Goal: Navigation & Orientation: Find specific page/section

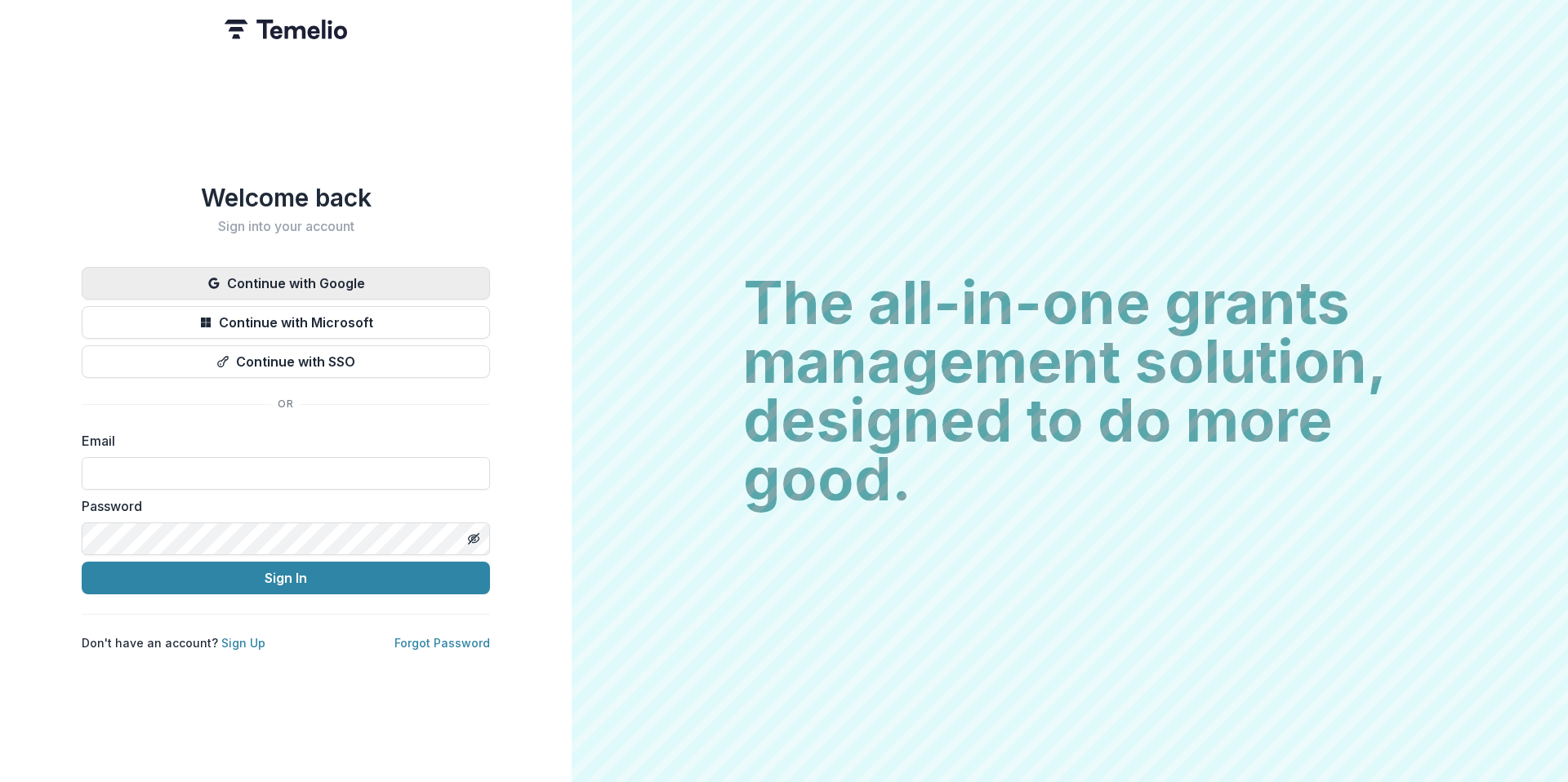
click at [399, 284] on button "Continue with Google" at bounding box center [285, 283] width 408 height 33
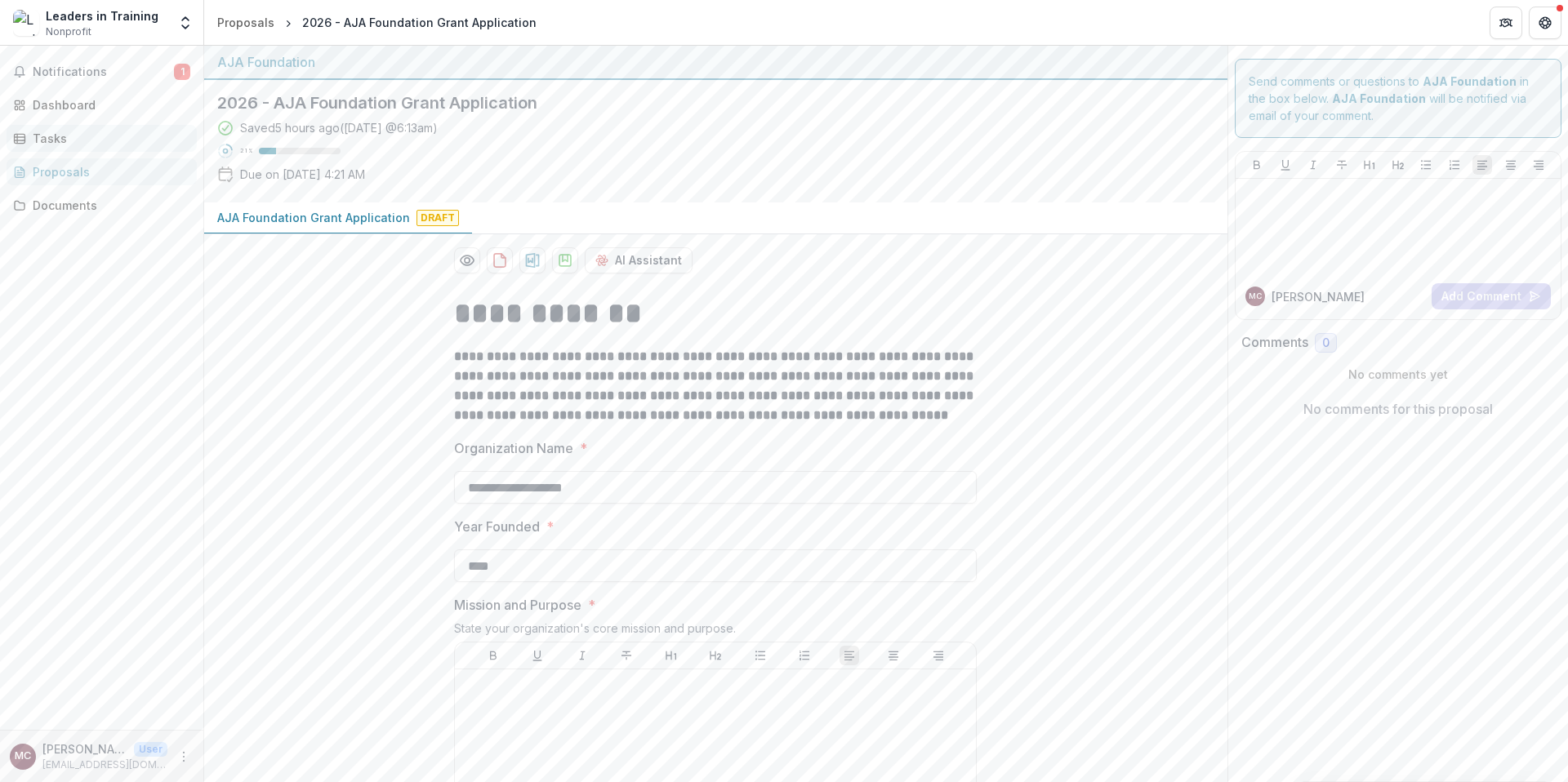
click at [130, 144] on div "Tasks" at bounding box center [108, 137] width 151 height 17
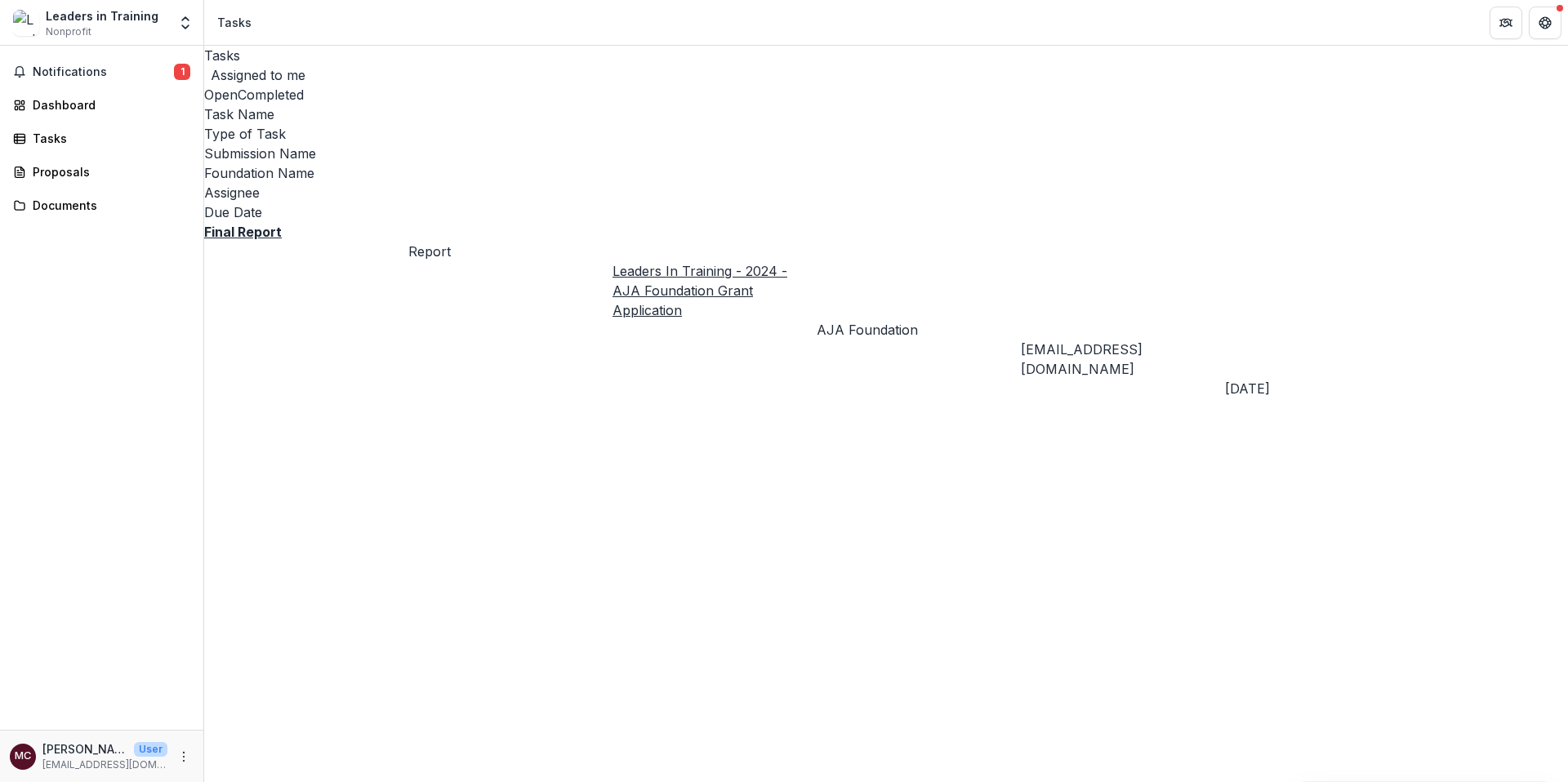
click at [760, 263] on u "Leaders In Training - 2024 - AJA Foundation Grant Application" at bounding box center [700, 291] width 175 height 55
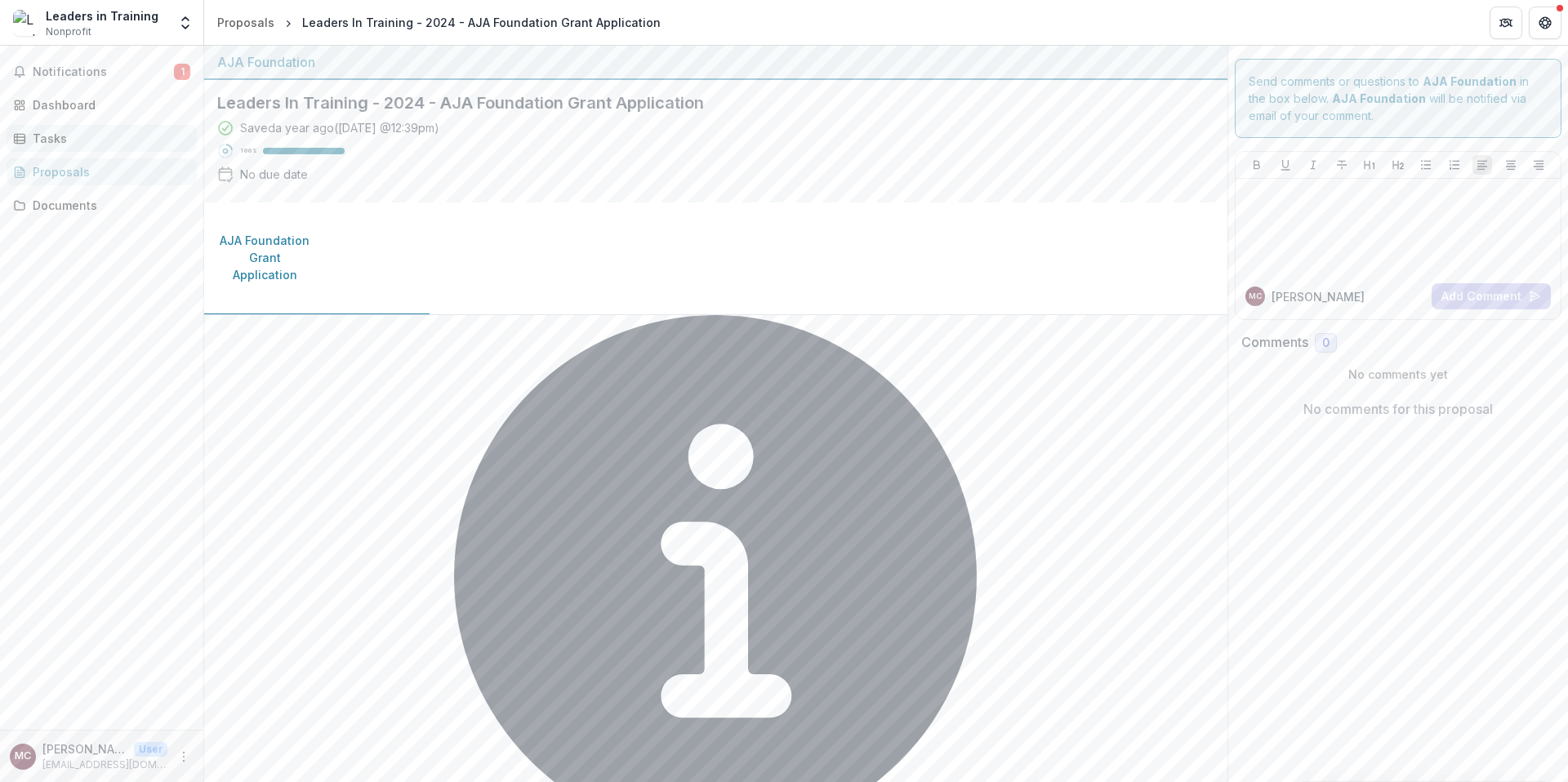
click at [81, 135] on div "Tasks" at bounding box center [108, 137] width 151 height 17
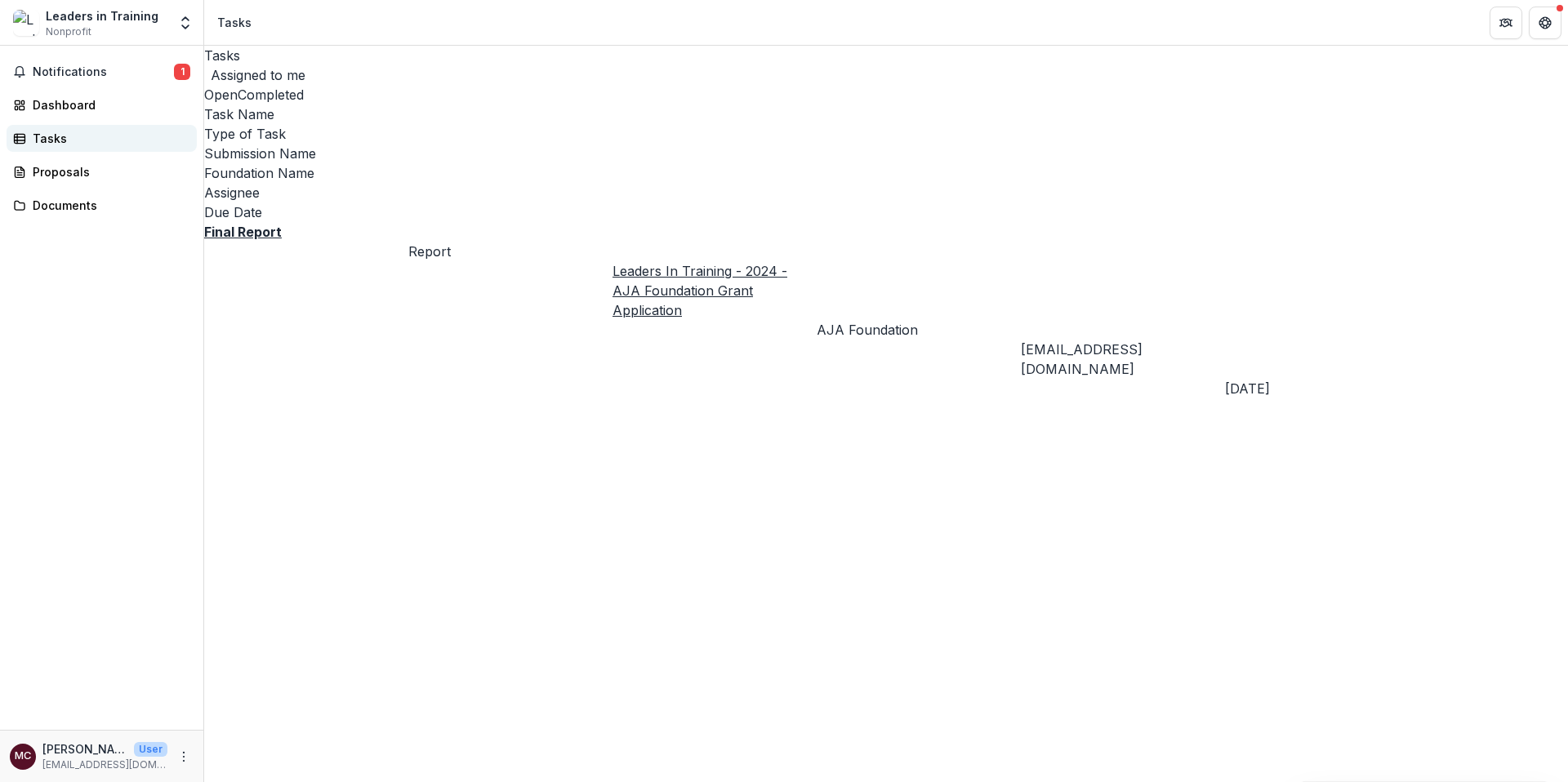
click at [84, 135] on div "Tasks" at bounding box center [108, 137] width 151 height 17
click at [271, 224] on u "Final Report" at bounding box center [243, 232] width 78 height 16
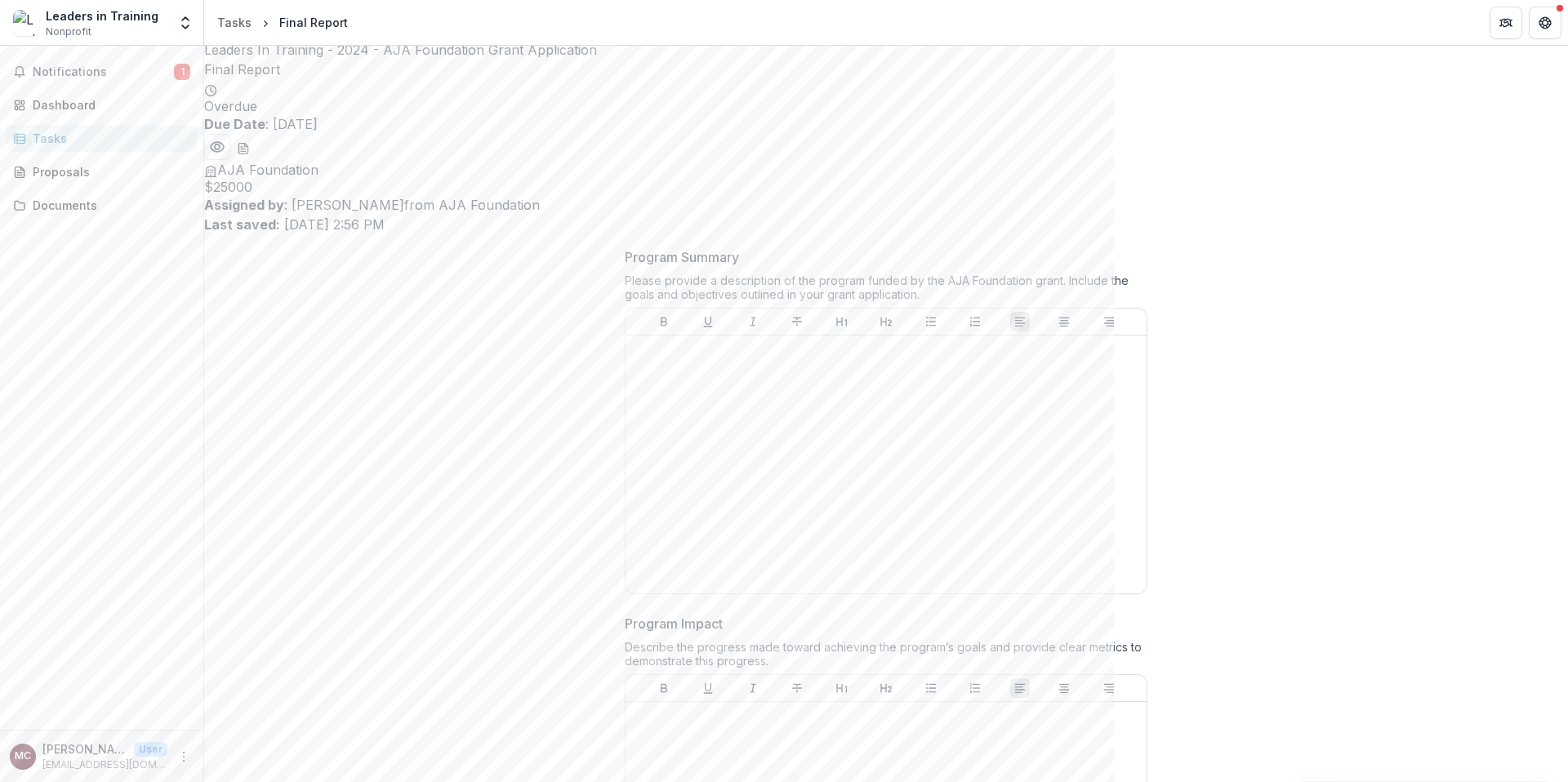
scroll to position [6, 0]
click at [632, 358] on div at bounding box center [886, 463] width 508 height 245
click at [71, 167] on div "Proposals" at bounding box center [108, 171] width 151 height 17
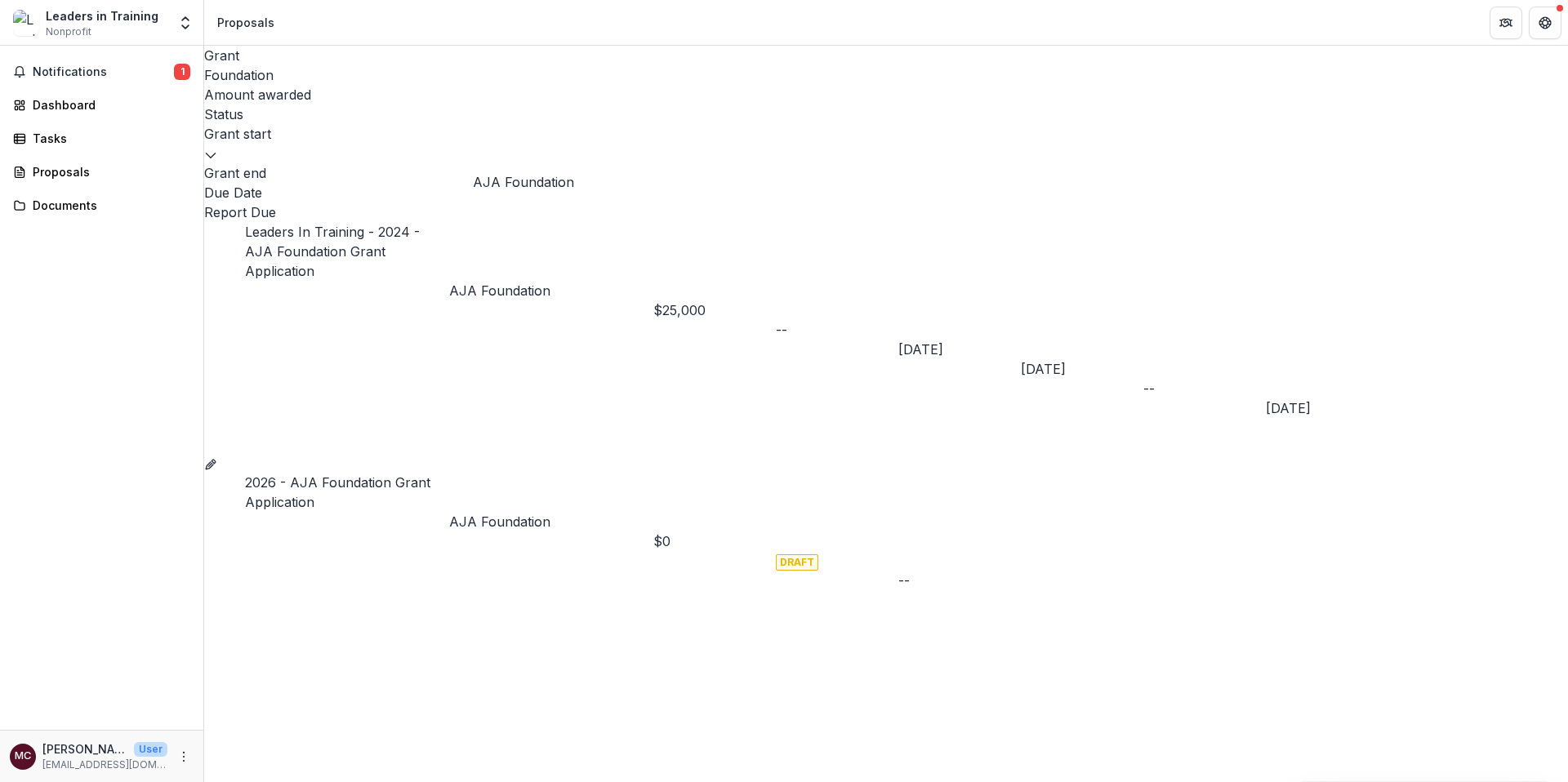
click at [518, 512] on p "AJA Foundation" at bounding box center [551, 522] width 204 height 20
click at [217, 458] on icon "Grant 27c10df4-9079-4f0f-97bb-e9bf8c3ca858" at bounding box center [211, 464] width 13 height 13
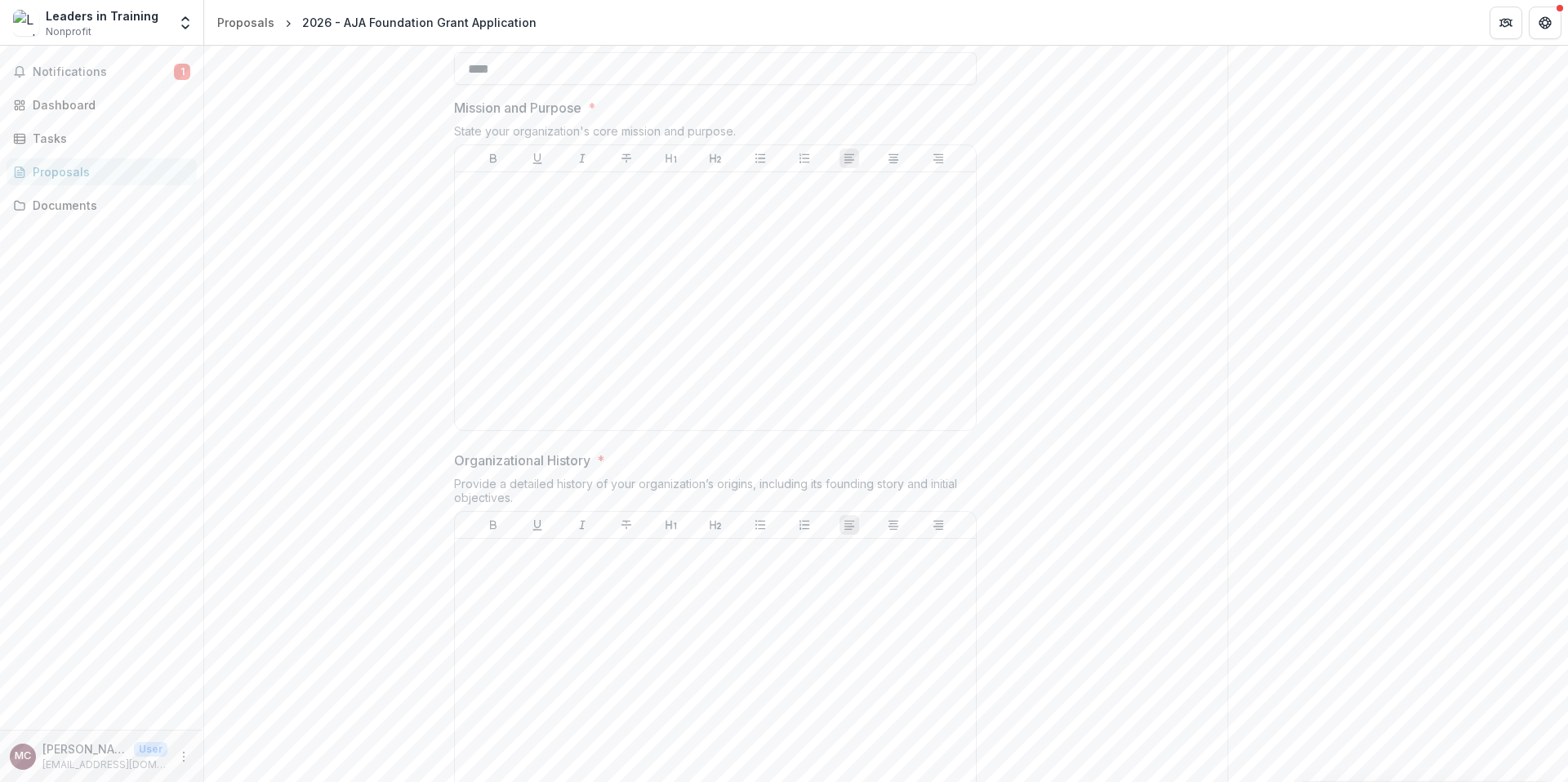
scroll to position [944, 0]
